Goal: Share content

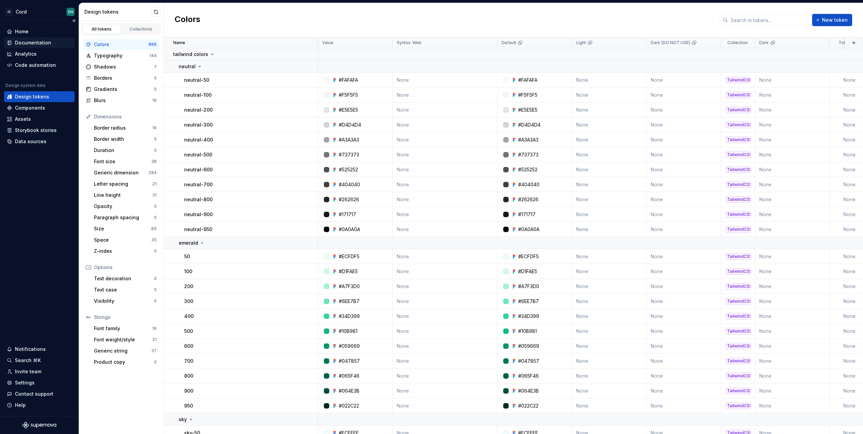
click at [23, 42] on div "Documentation" at bounding box center [33, 42] width 36 height 7
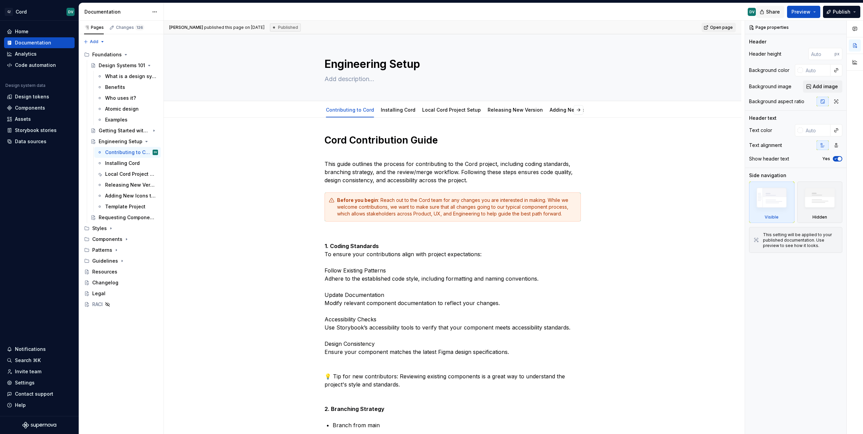
click at [765, 12] on button "Share" at bounding box center [770, 12] width 28 height 12
click at [770, 42] on span "Copy link" at bounding box center [765, 39] width 22 height 7
click at [837, 11] on span "Publish" at bounding box center [842, 11] width 18 height 7
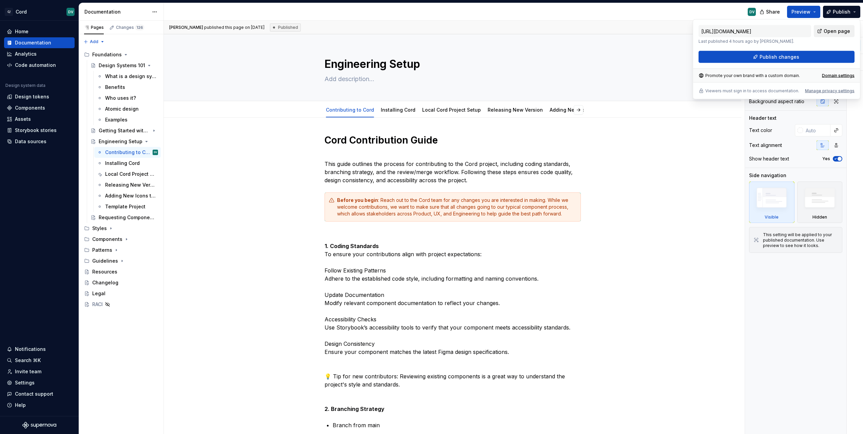
click at [829, 32] on span "Open page" at bounding box center [836, 31] width 26 height 7
type textarea "*"
